Goal: Information Seeking & Learning: Learn about a topic

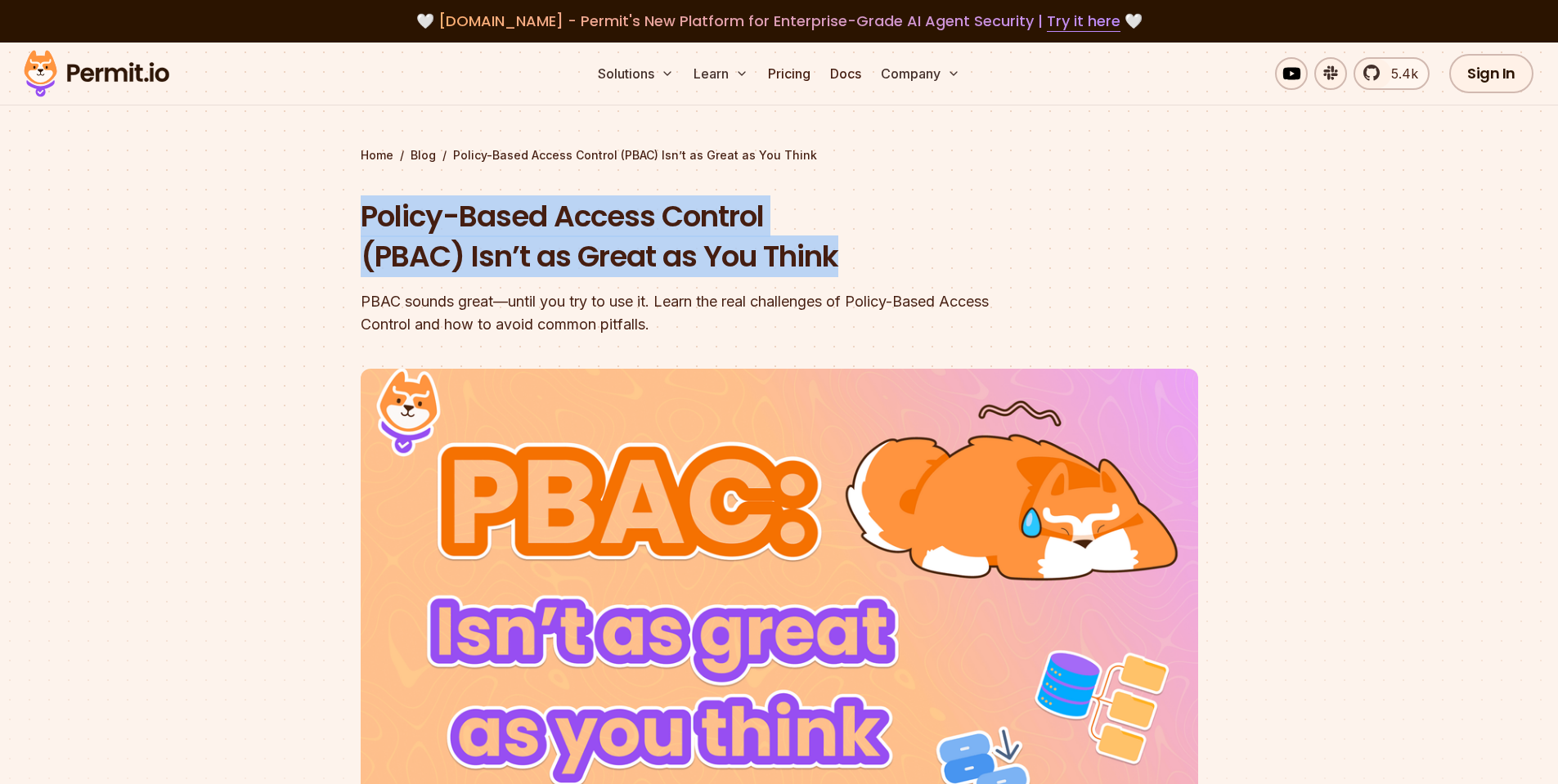
click at [847, 248] on h1 "Policy-Based Access Control (PBAC) Isn’t as Great as You Think" at bounding box center [674, 237] width 628 height 81
click at [651, 295] on div "PBAC sounds great—until you try to use it. Learn the real challenges of Policy-…" at bounding box center [674, 313] width 628 height 46
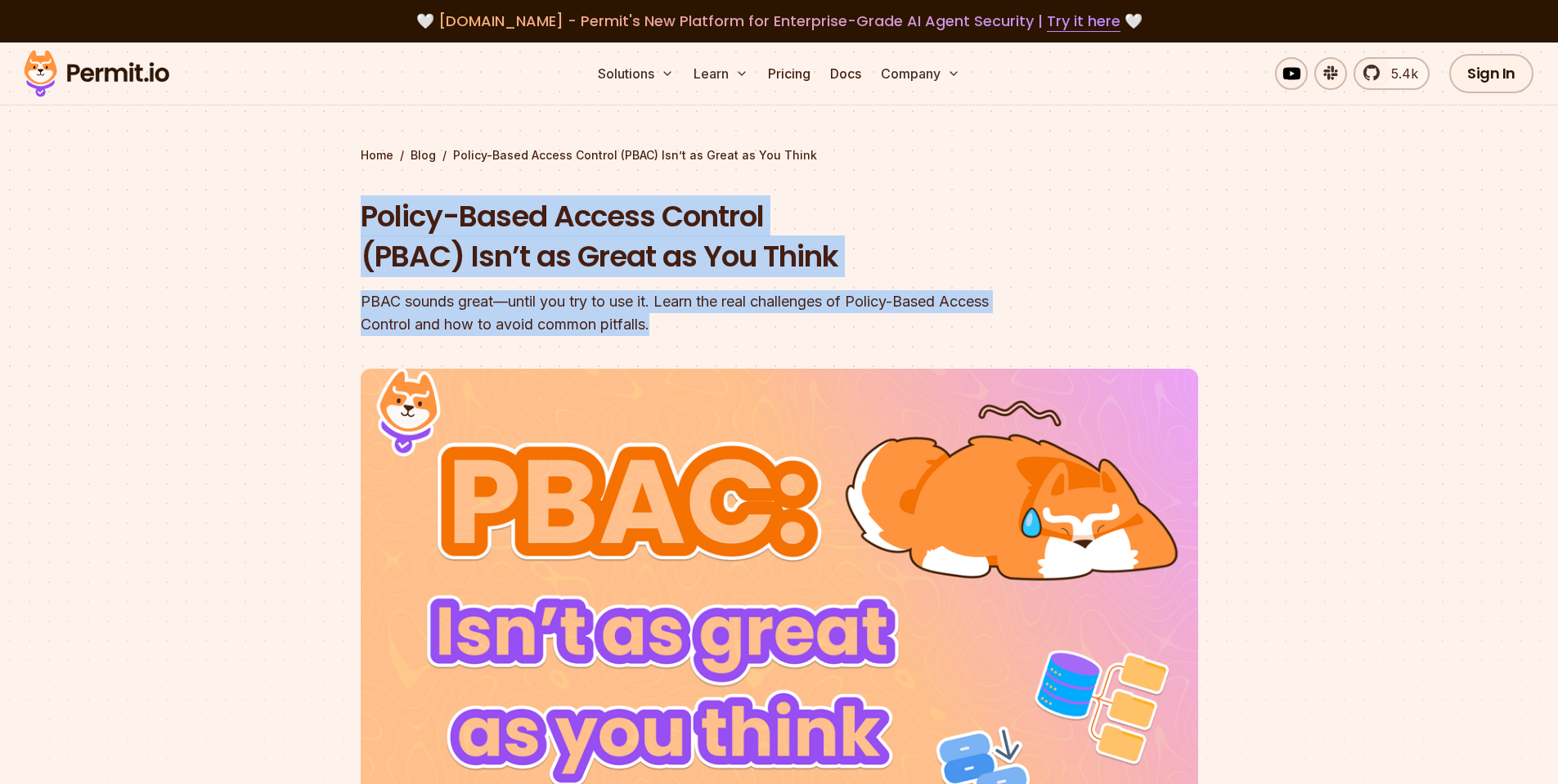
drag, startPoint x: 710, startPoint y: 327, endPoint x: 347, endPoint y: 208, distance: 382.0
click at [347, 208] on section "Home / Blog / Policy-Based Access Control (PBAC) Isn’t as Great as You Think Po…" at bounding box center [779, 504] width 1558 height 924
click at [707, 327] on div "PBAC sounds great—until you try to use it. Learn the real challenges of Policy-…" at bounding box center [674, 313] width 628 height 46
drag, startPoint x: 712, startPoint y: 327, endPoint x: 355, endPoint y: 226, distance: 371.0
click at [355, 226] on section "Home / Blog / Policy-Based Access Control (PBAC) Isn’t as Great as You Think Po…" at bounding box center [779, 504] width 1558 height 924
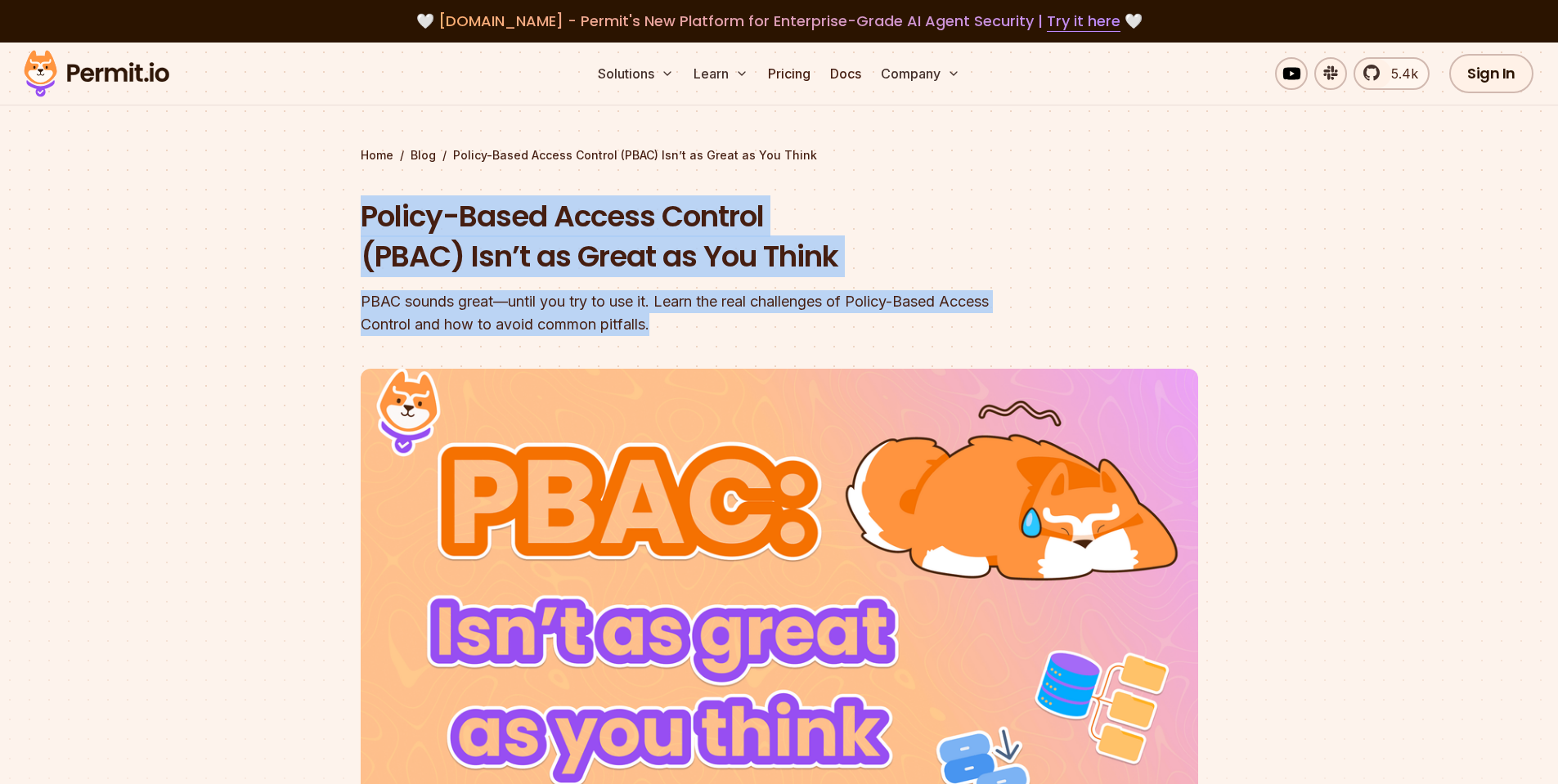
click at [675, 346] on header "Policy-Based Access Control (PBAC) Isn’t as Great as You Think PBAC sounds grea…" at bounding box center [779, 561] width 837 height 731
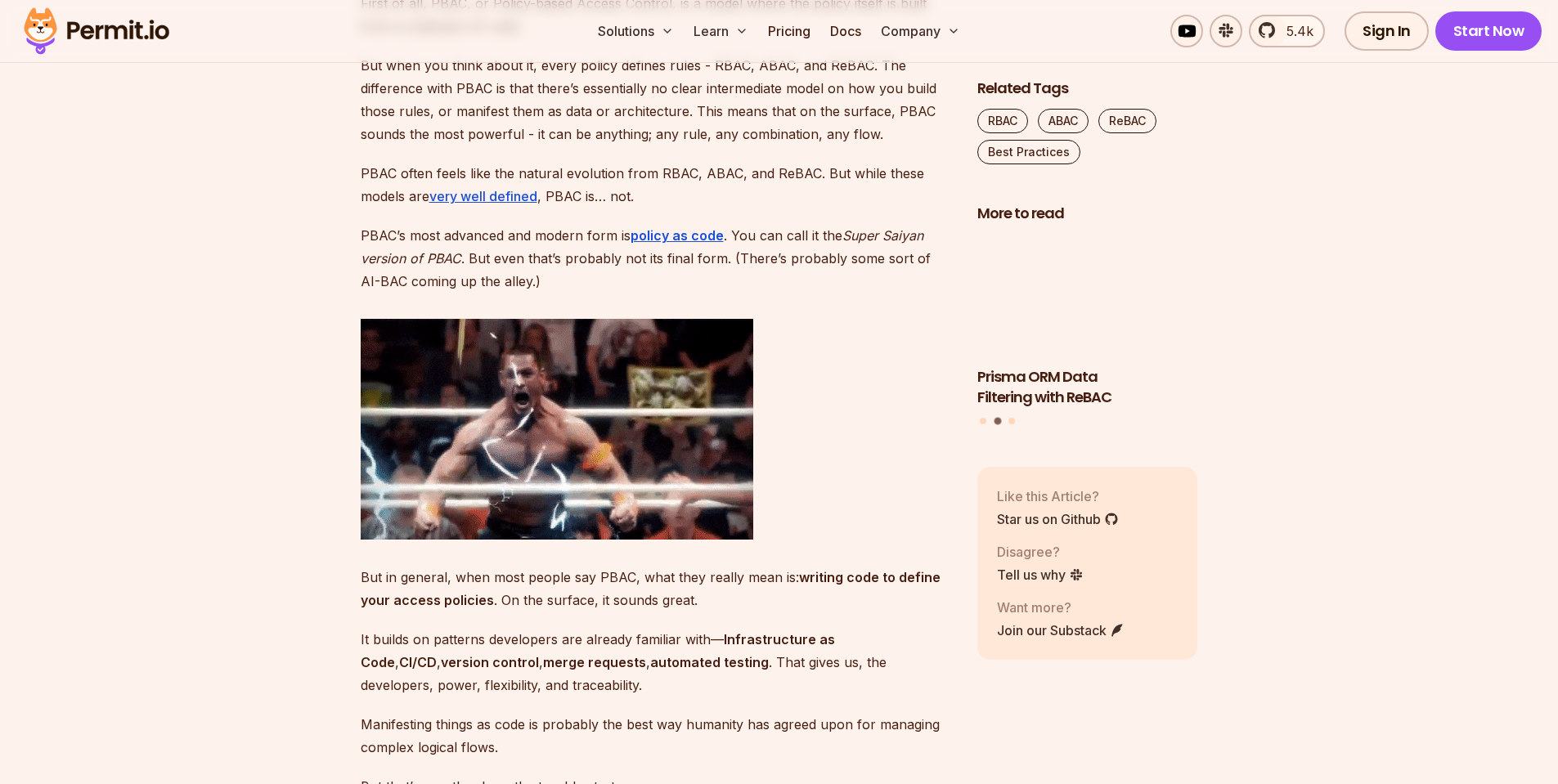
scroll to position [1668, 0]
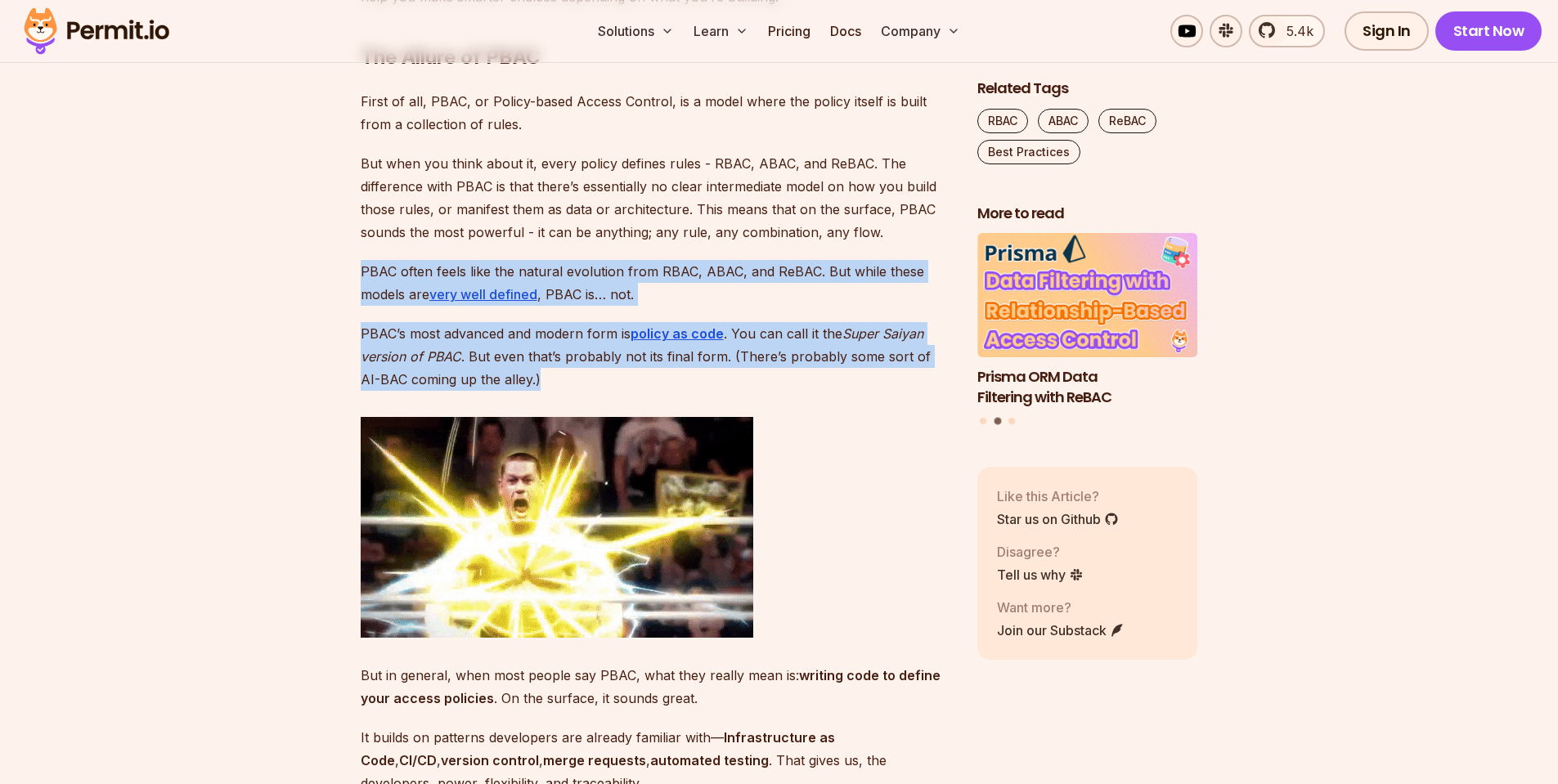
drag, startPoint x: 541, startPoint y: 382, endPoint x: 347, endPoint y: 255, distance: 231.9
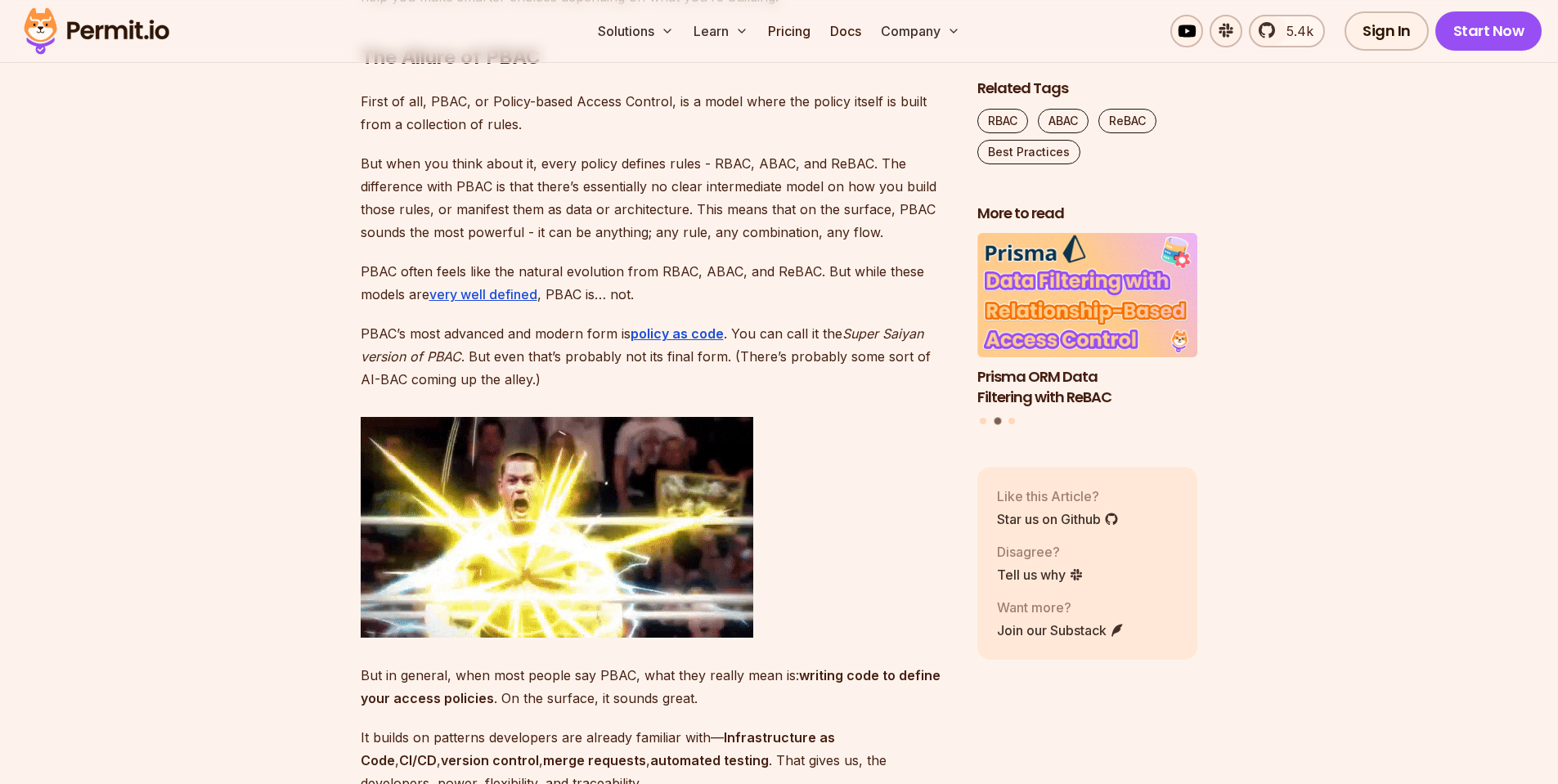
click at [457, 215] on p "But when you think about it, every policy defines rules - RBAC, ABAC, and ReBAC…" at bounding box center [656, 198] width 591 height 91
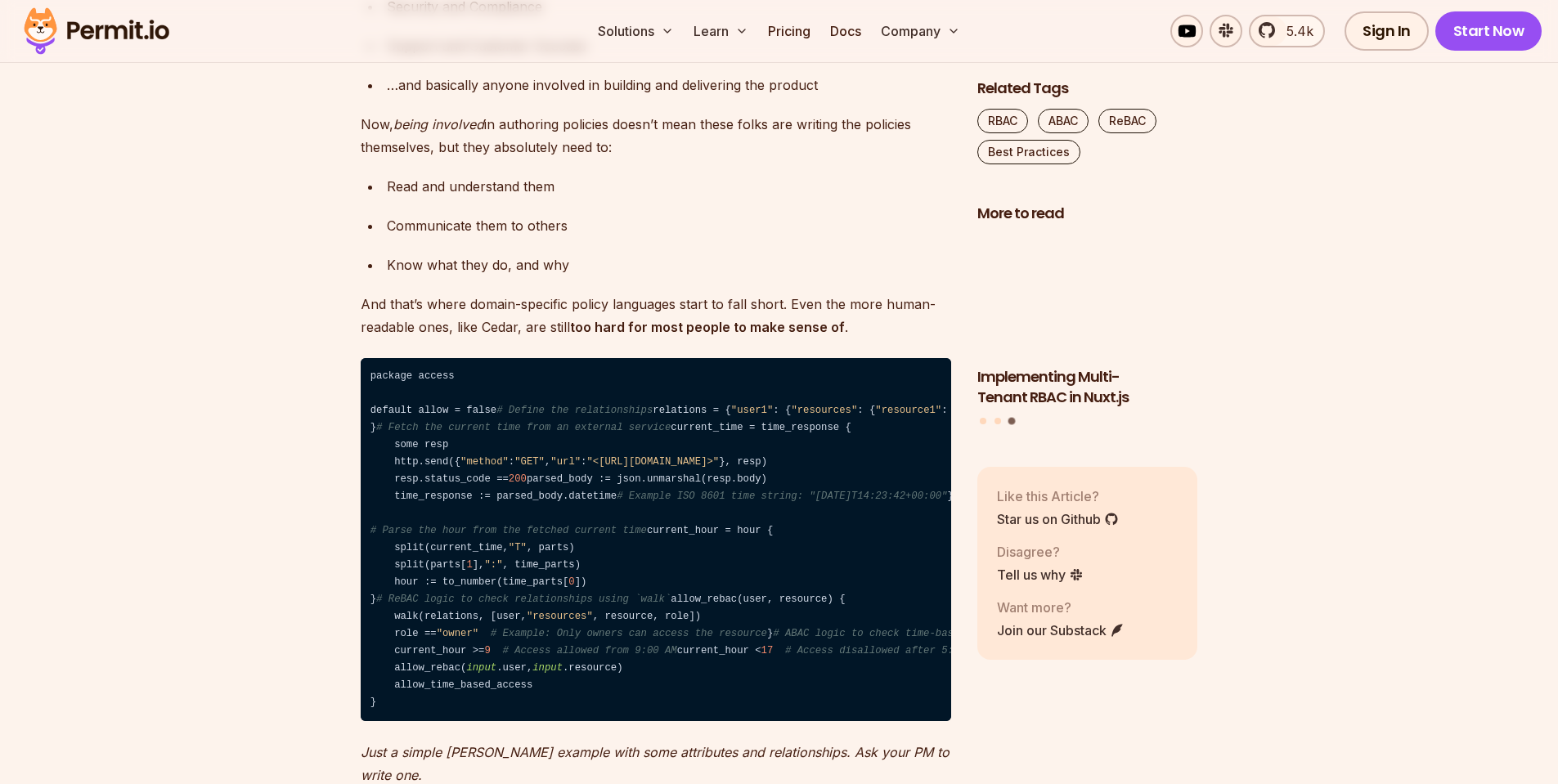
scroll to position [3728, 0]
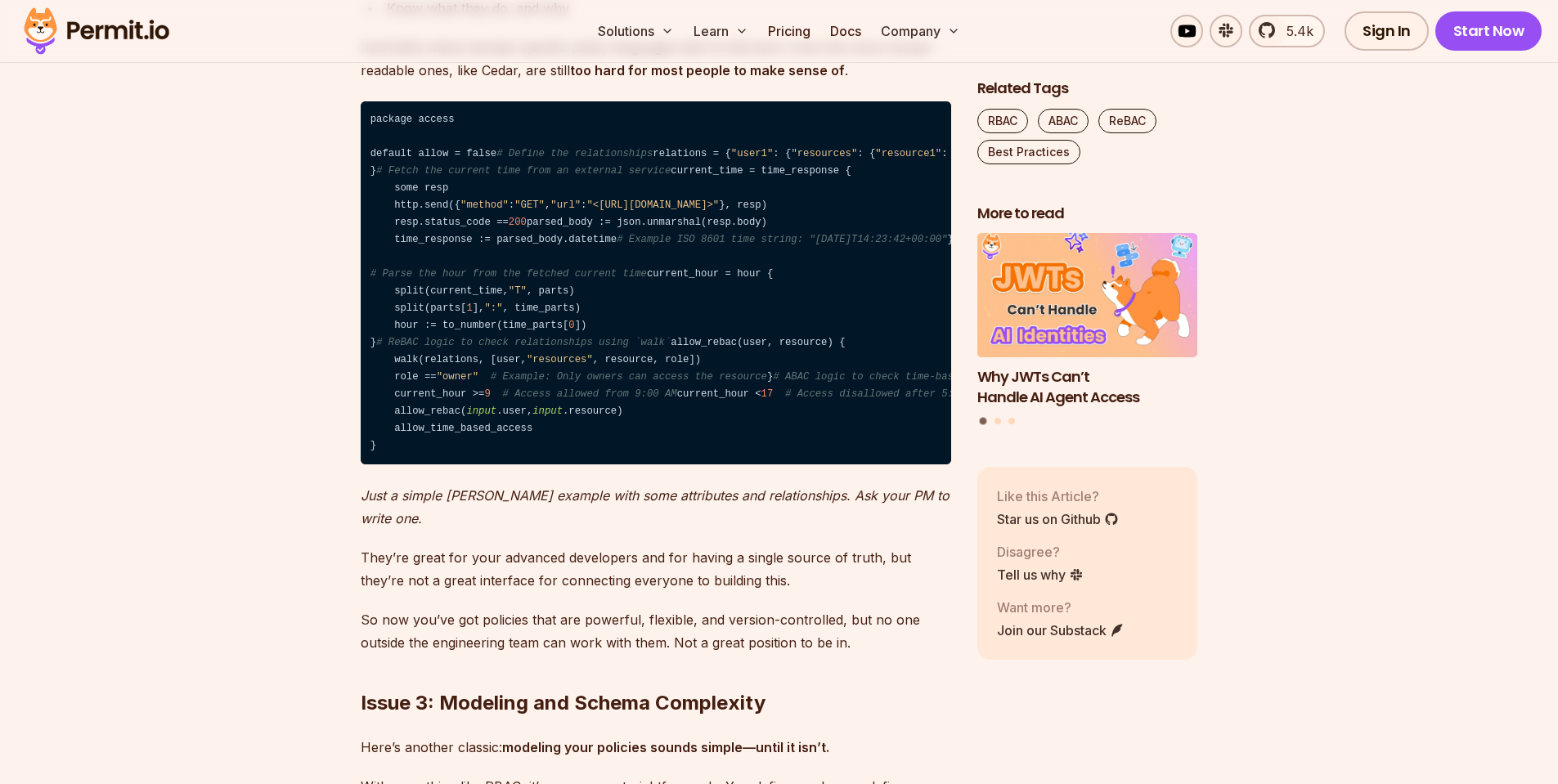
click at [689, 282] on code "package access default allow = false # Define the relationships relations = { "…" at bounding box center [656, 283] width 591 height 364
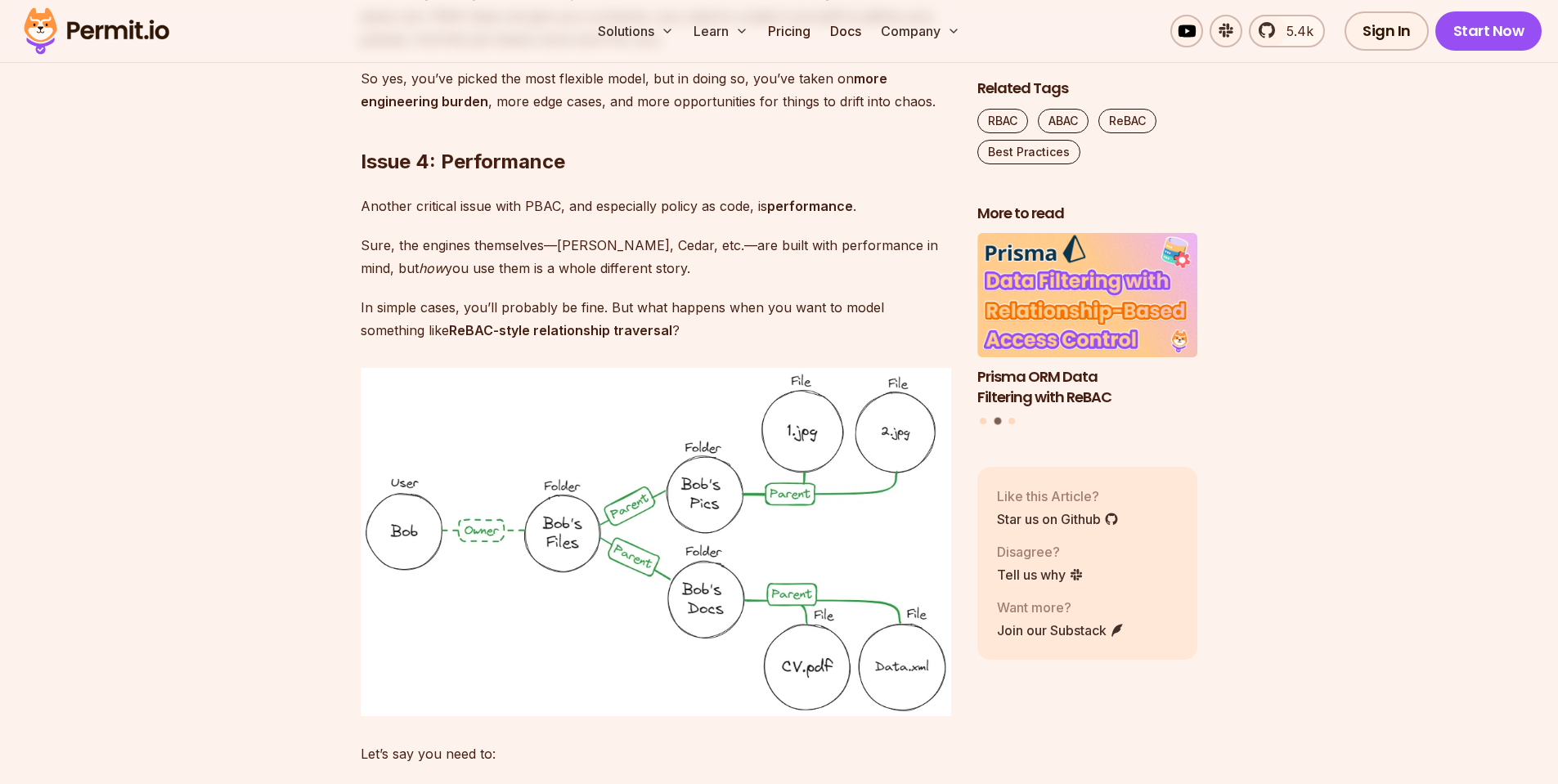
scroll to position [4808, 0]
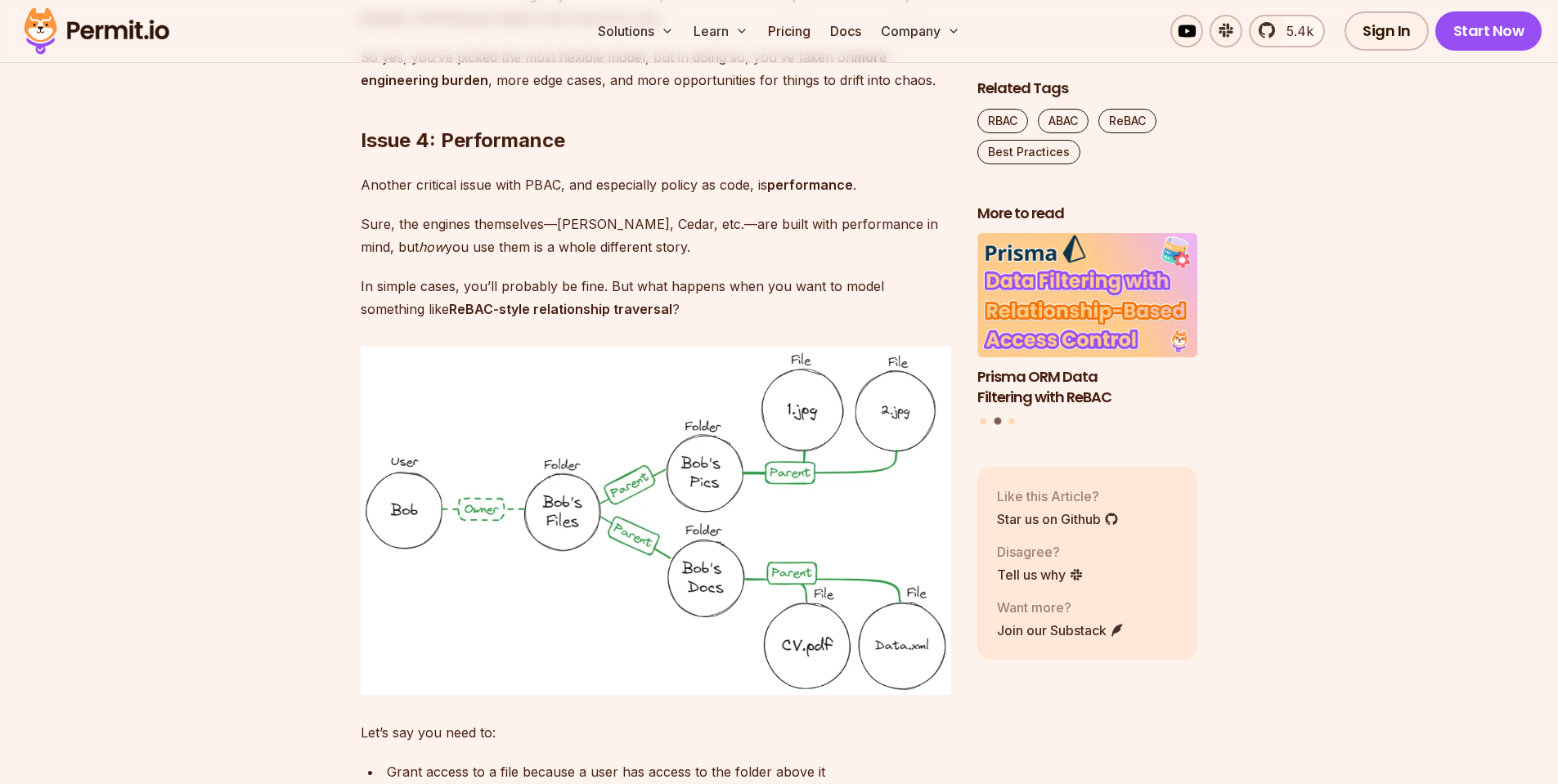
drag, startPoint x: 448, startPoint y: 95, endPoint x: 771, endPoint y: 93, distance: 323.0
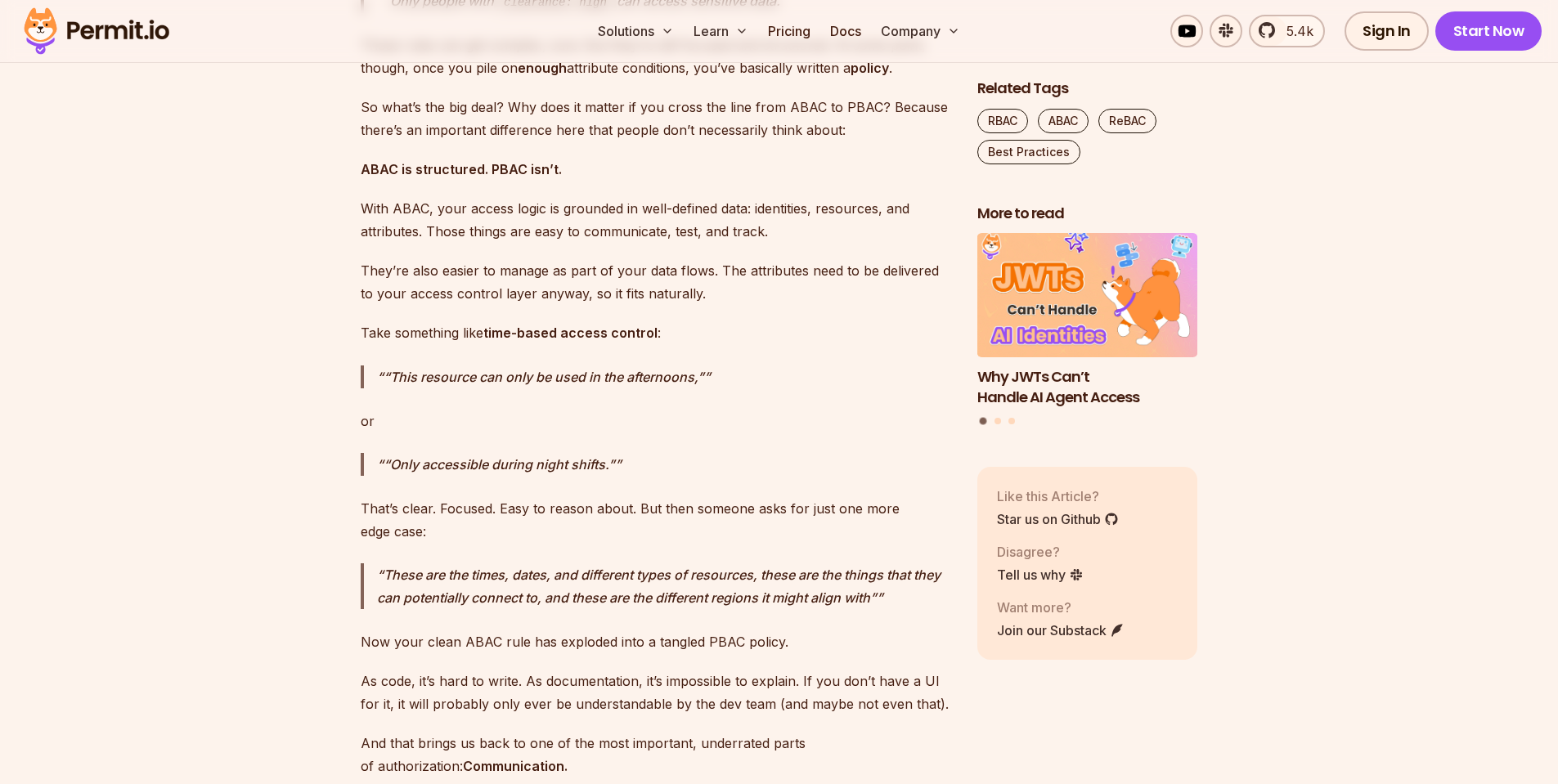
scroll to position [6966, 0]
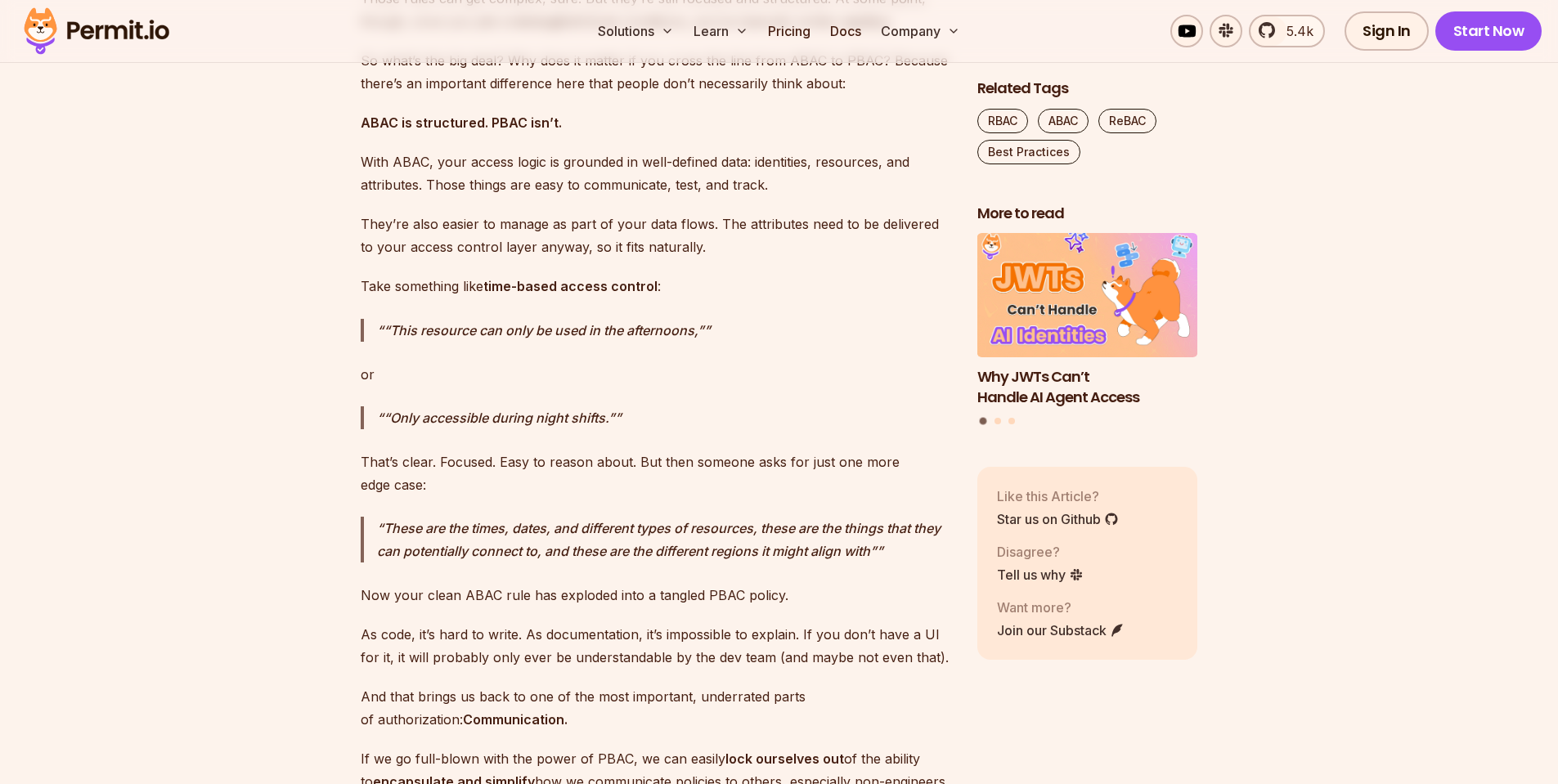
drag, startPoint x: 394, startPoint y: 357, endPoint x: 789, endPoint y: 362, distance: 395.0
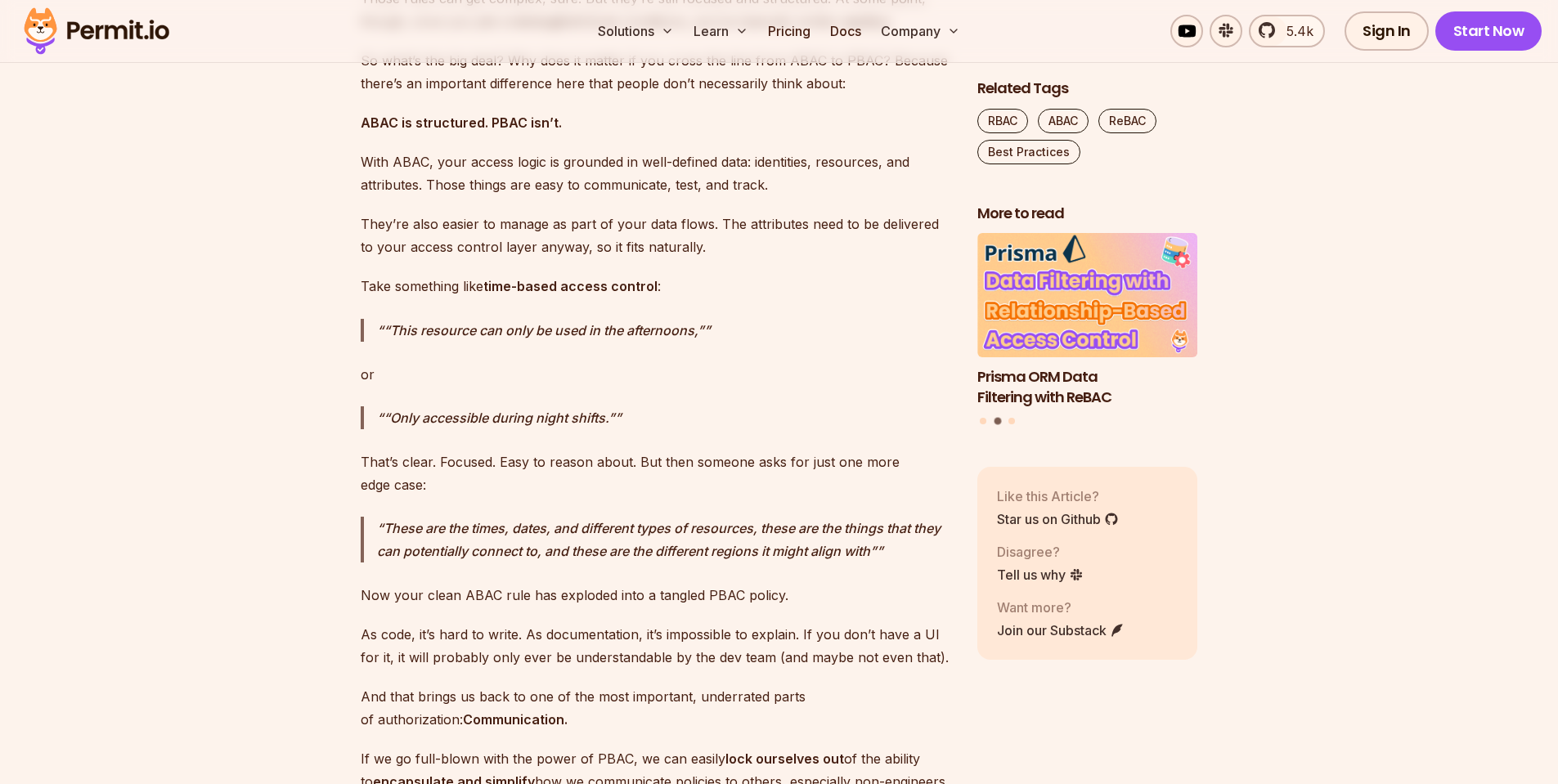
drag, startPoint x: 390, startPoint y: 408, endPoint x: 569, endPoint y: 402, distance: 179.1
drag, startPoint x: 621, startPoint y: 402, endPoint x: 714, endPoint y: 428, distance: 96.6
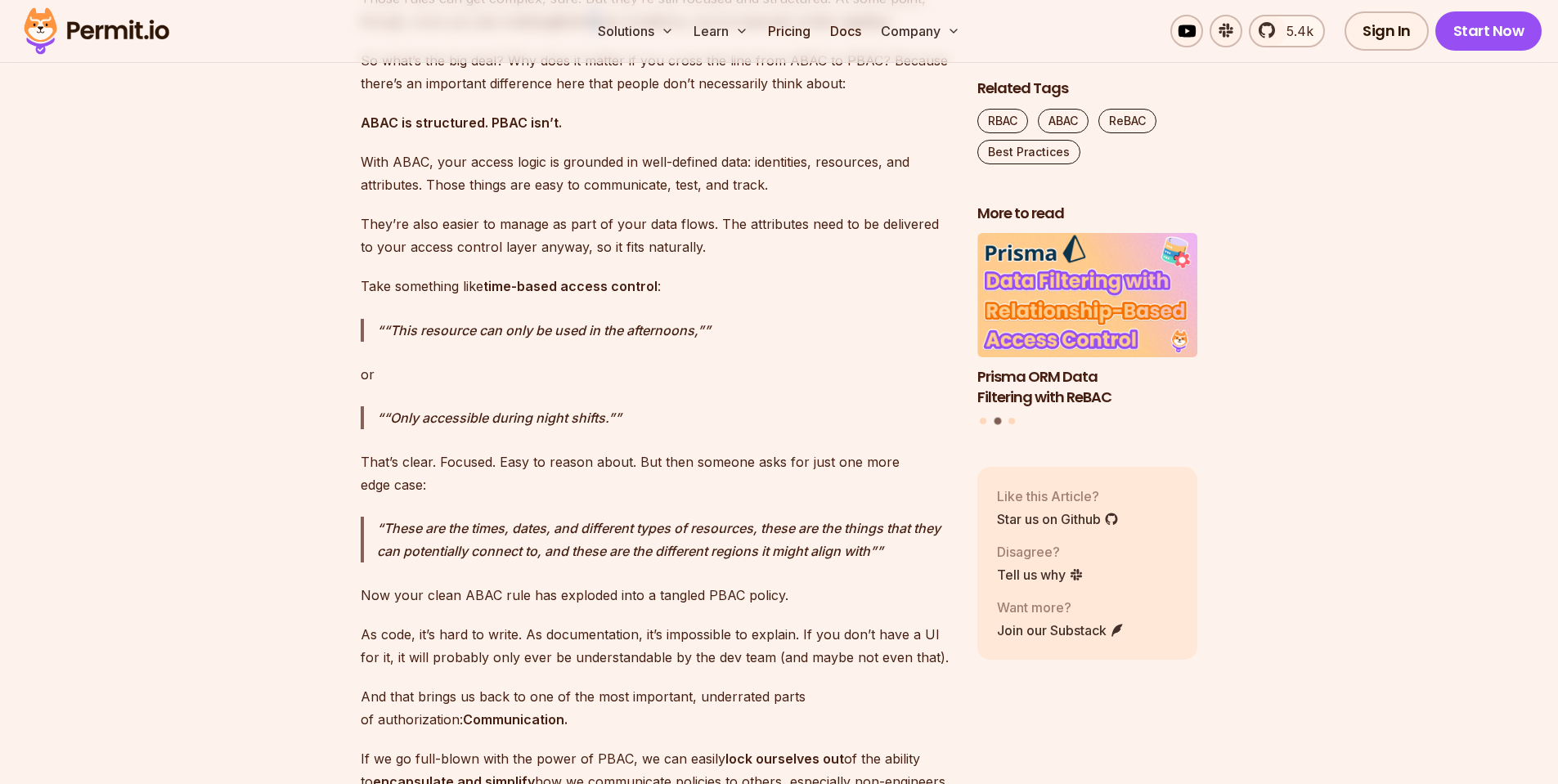
click at [591, 33] on p "Those rules can get complex, sure. But they’re still focused and structured. At…" at bounding box center [656, 10] width 591 height 46
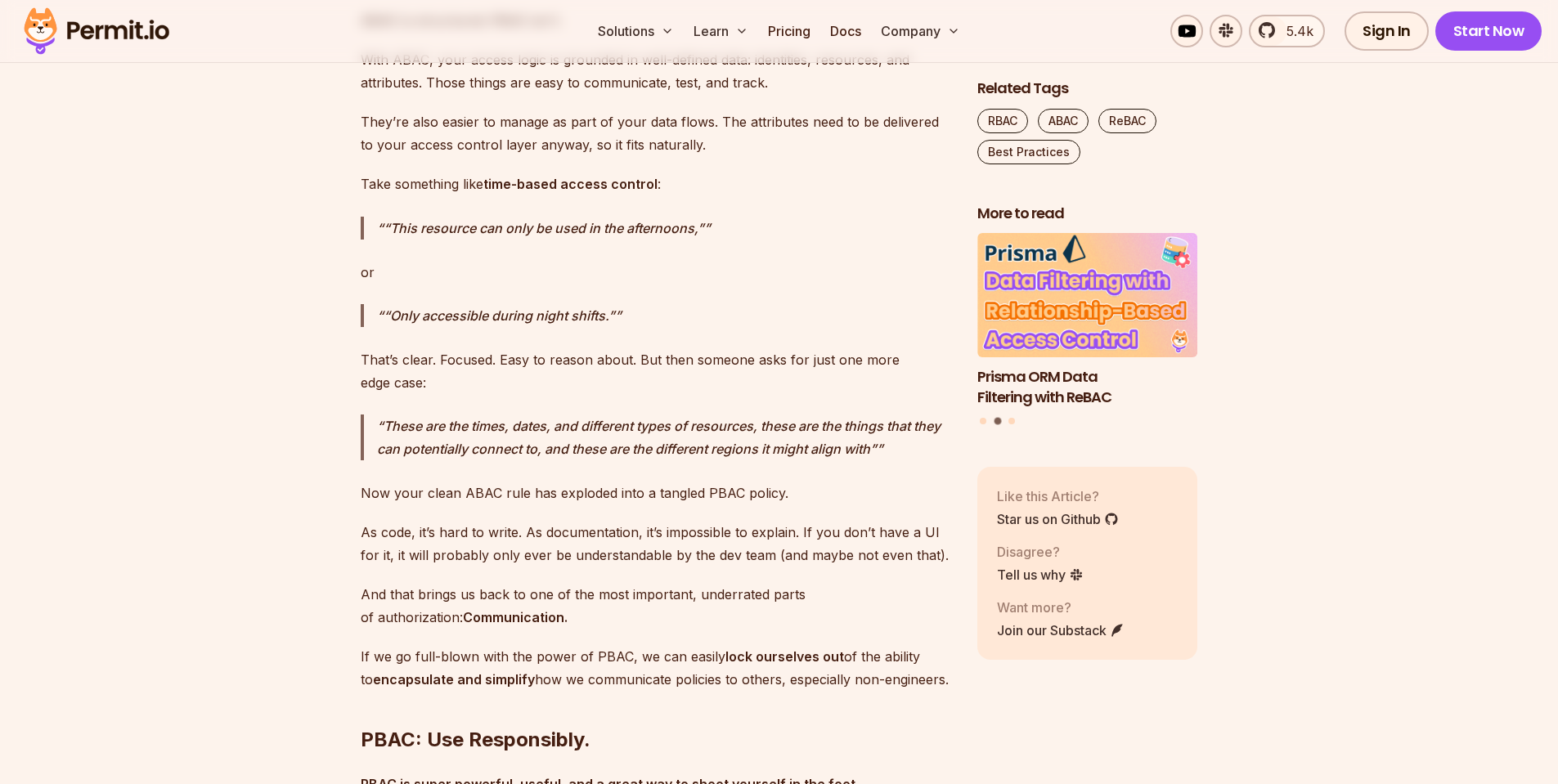
scroll to position [7260, 0]
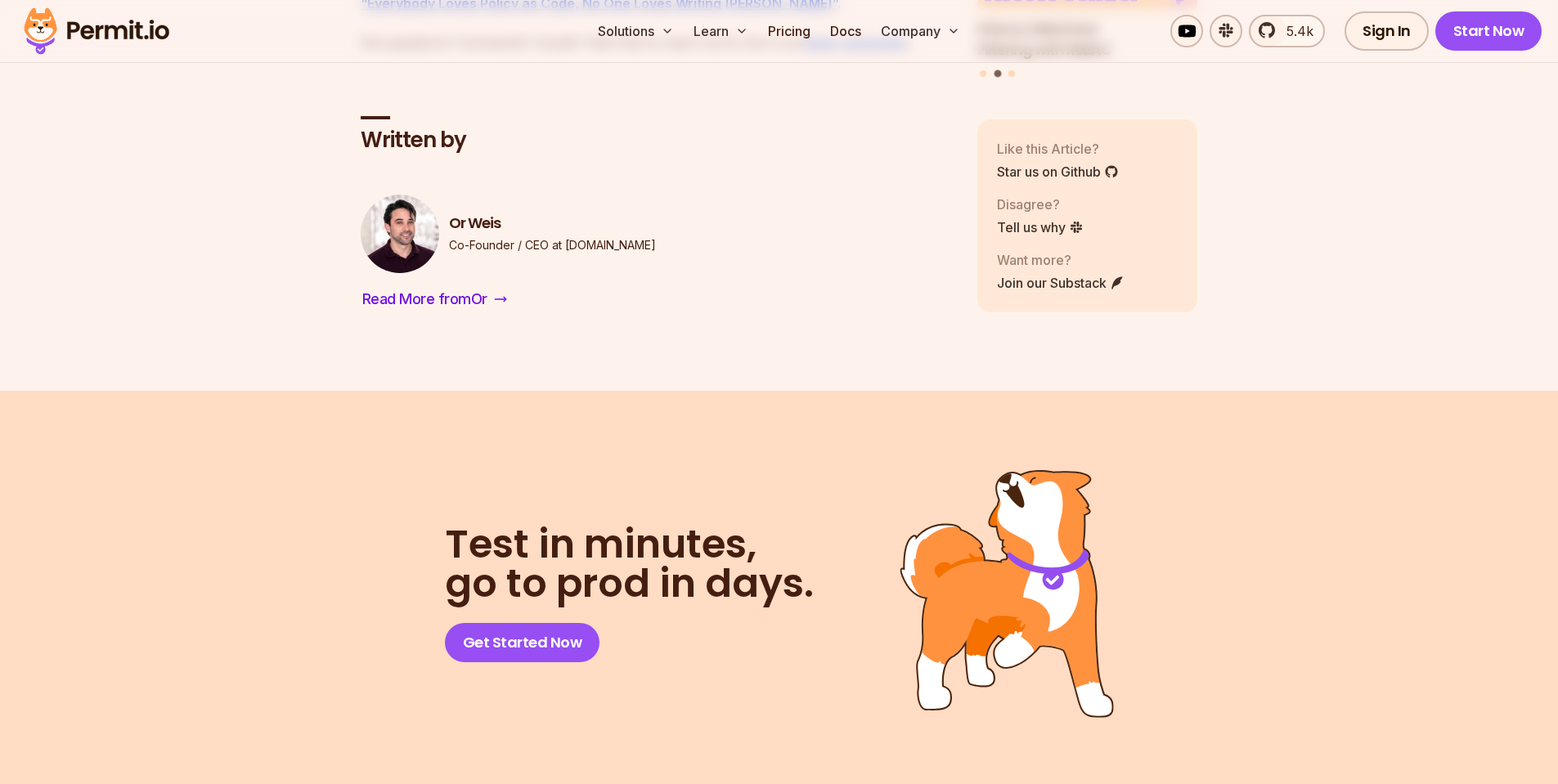
scroll to position [8143, 0]
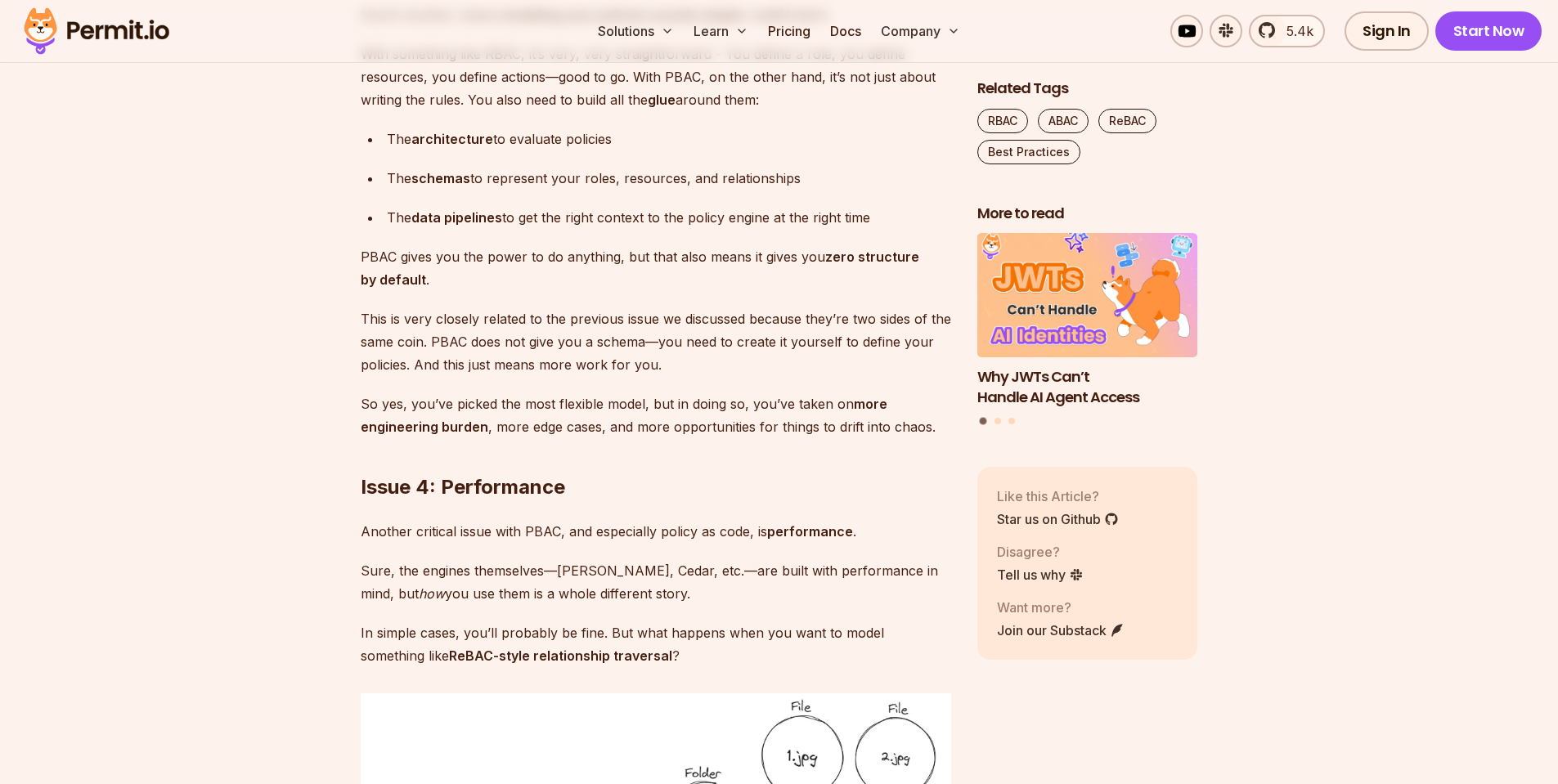
scroll to position [4611, 0]
